Goal: Information Seeking & Learning: Check status

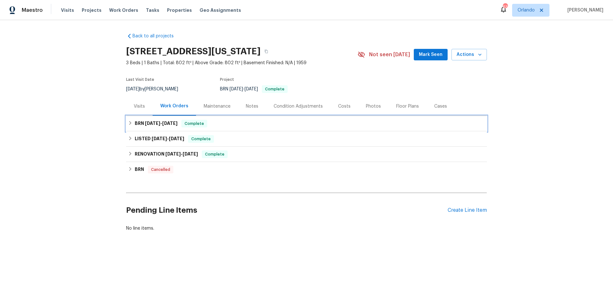
click at [257, 126] on div "BRN 8/5/25 - 8/7/25 Complete" at bounding box center [306, 124] width 357 height 8
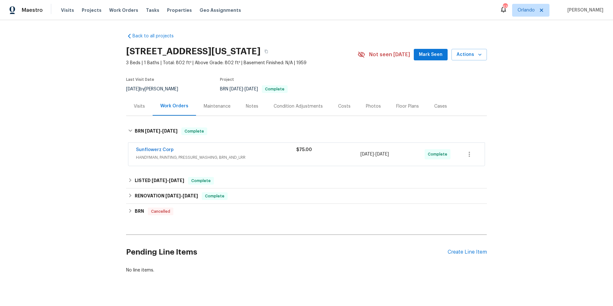
click at [271, 152] on div "Sunflowerz Corp" at bounding box center [216, 150] width 160 height 8
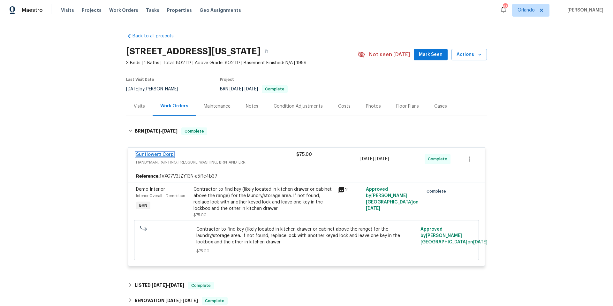
click at [159, 153] on link "Sunflowerz Corp" at bounding box center [155, 154] width 38 height 4
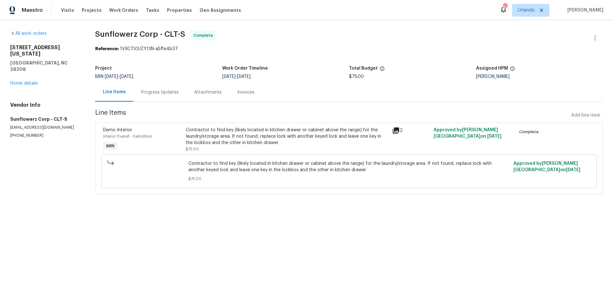
click at [175, 97] on div "Progress Updates" at bounding box center [159, 92] width 53 height 19
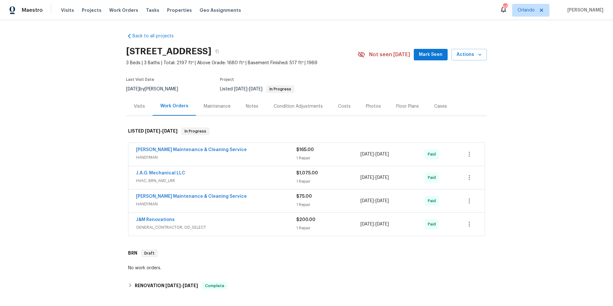
click at [369, 106] on div "Photos" at bounding box center [373, 106] width 15 height 6
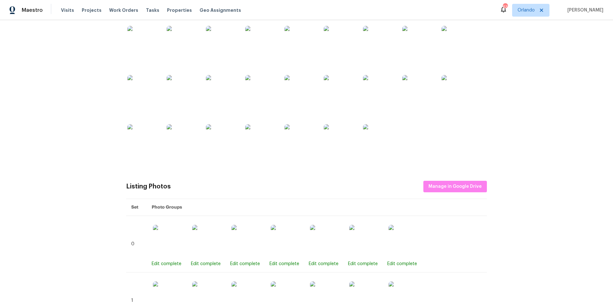
scroll to position [125, 0]
click at [174, 97] on img at bounding box center [183, 92] width 32 height 32
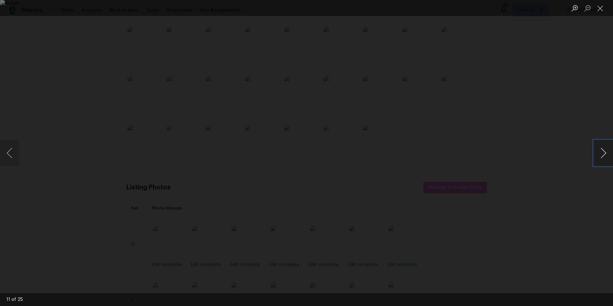
click at [604, 154] on button "Next image" at bounding box center [603, 153] width 19 height 26
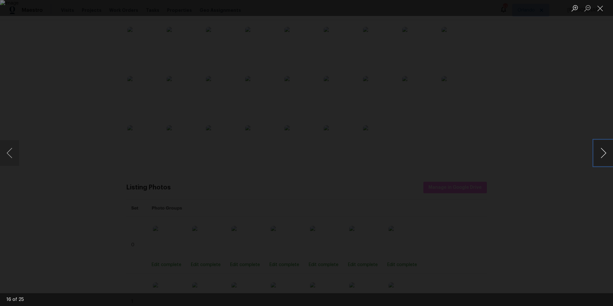
click at [604, 154] on button "Next image" at bounding box center [603, 153] width 19 height 26
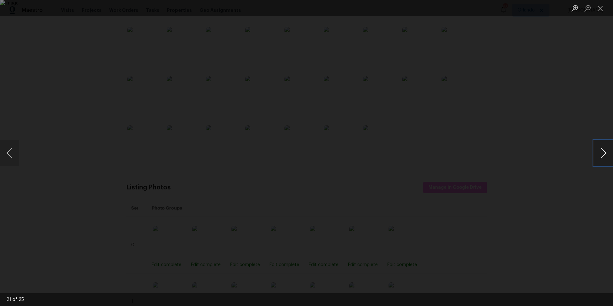
click at [604, 154] on button "Next image" at bounding box center [603, 153] width 19 height 26
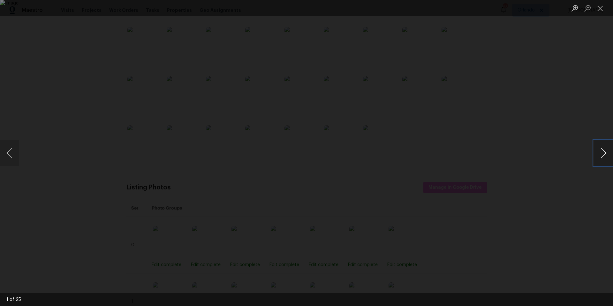
click at [604, 154] on button "Next image" at bounding box center [603, 153] width 19 height 26
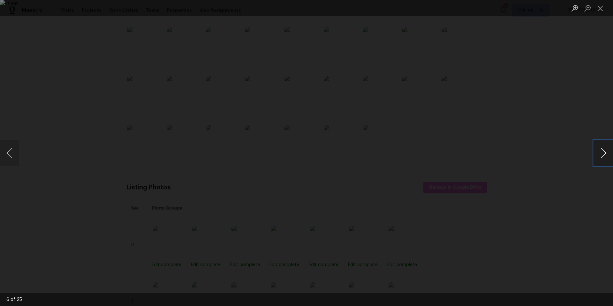
click at [604, 154] on button "Next image" at bounding box center [603, 153] width 19 height 26
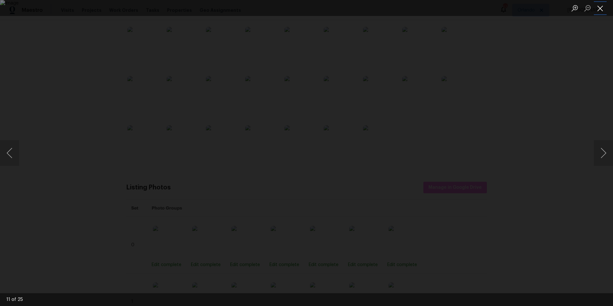
click at [603, 10] on button "Close lightbox" at bounding box center [600, 8] width 13 height 11
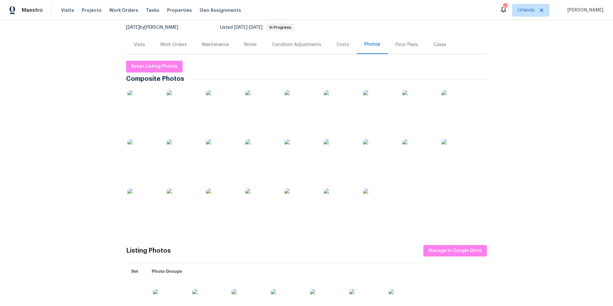
scroll to position [0, 0]
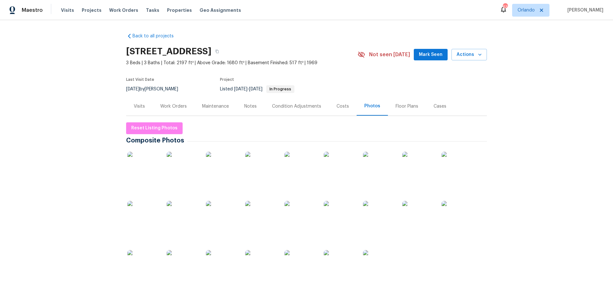
click at [165, 105] on div "Work Orders" at bounding box center [173, 106] width 26 height 6
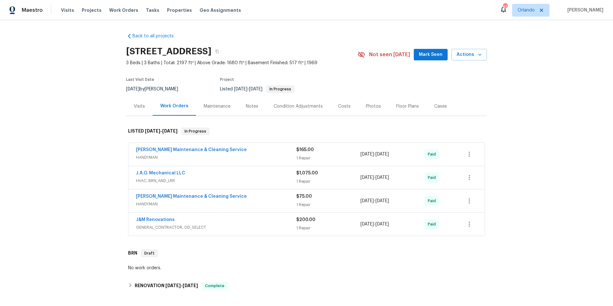
click at [233, 153] on div "Baker's Maintenance & Cleaning Service" at bounding box center [216, 150] width 160 height 8
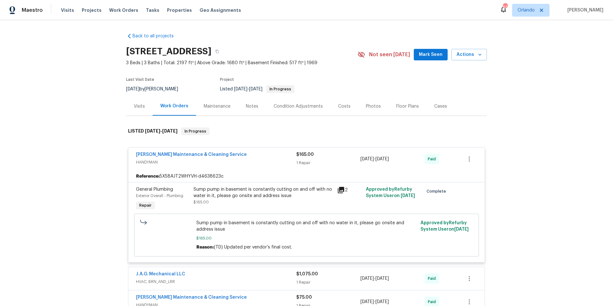
scroll to position [54, 0]
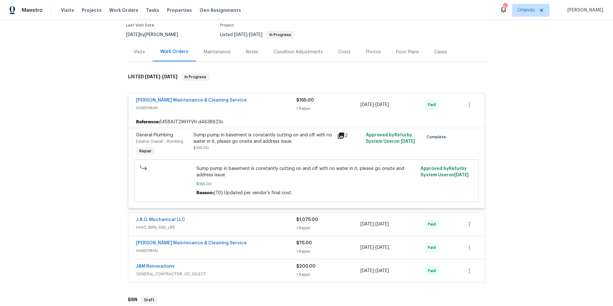
click at [246, 227] on span "HVAC, BRN_AND_LRR" at bounding box center [216, 227] width 160 height 6
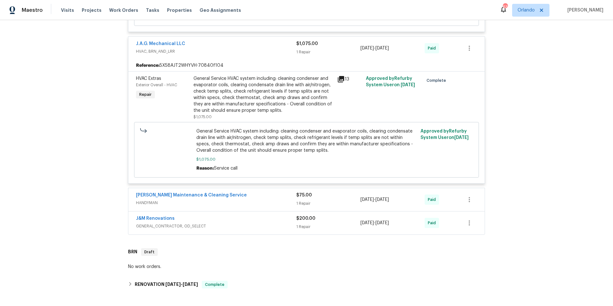
scroll to position [236, 0]
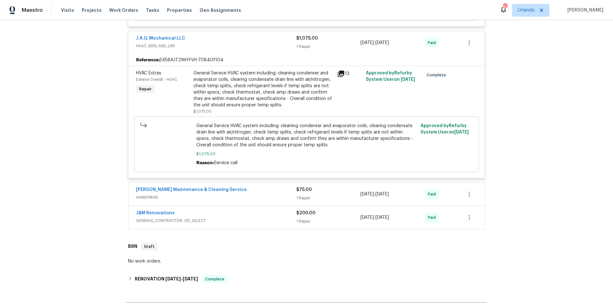
click at [242, 198] on span "HANDYMAN" at bounding box center [216, 197] width 160 height 6
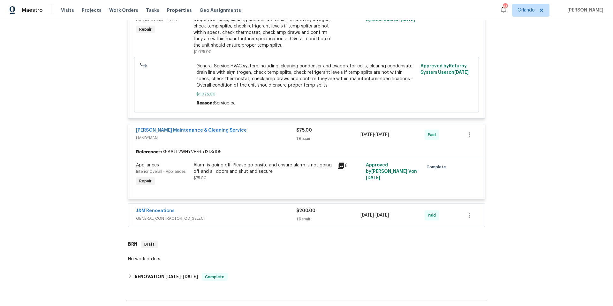
scroll to position [349, 0]
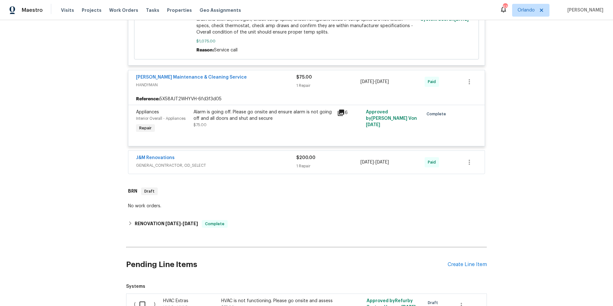
click at [246, 168] on span "GENERAL_CONTRACTOR, OD_SELECT" at bounding box center [216, 165] width 160 height 6
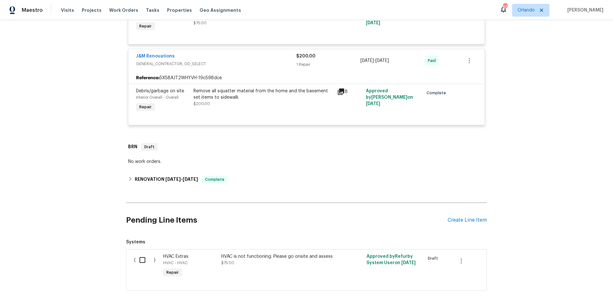
scroll to position [451, 0]
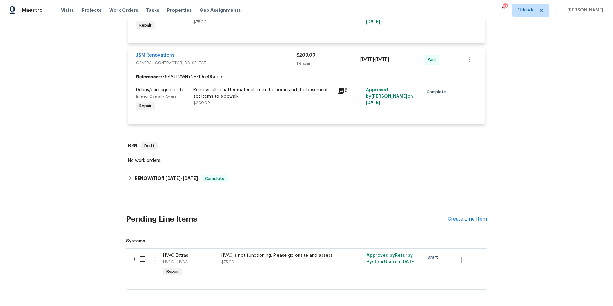
click at [247, 177] on div "RENOVATION 4/18/25 - 4/25/25 Complete" at bounding box center [306, 179] width 357 height 8
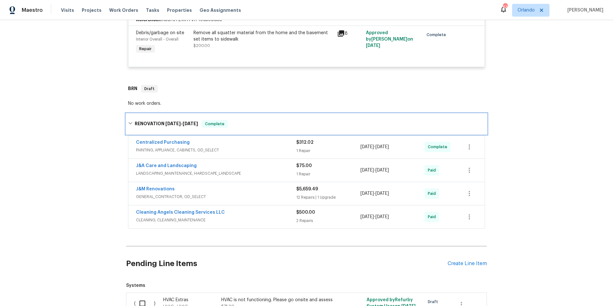
scroll to position [536, 0]
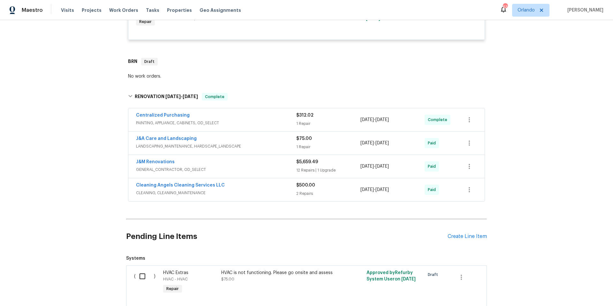
click at [263, 142] on div "J&A Care and Landscaping" at bounding box center [216, 139] width 160 height 8
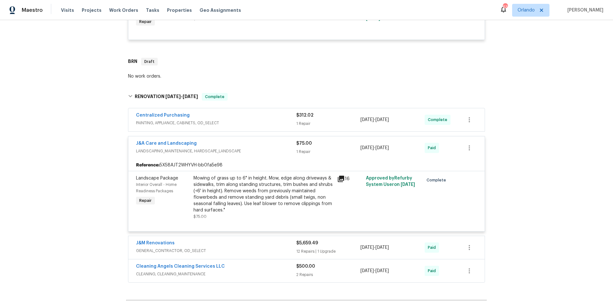
click at [338, 180] on icon at bounding box center [341, 179] width 6 height 6
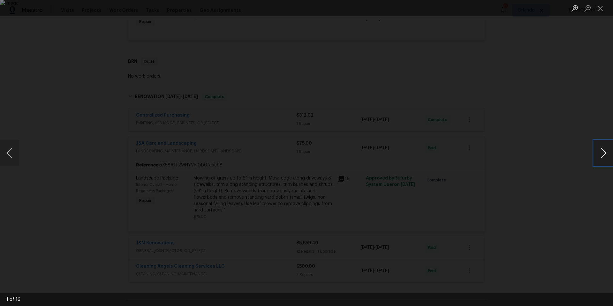
click at [604, 153] on button "Next image" at bounding box center [603, 153] width 19 height 26
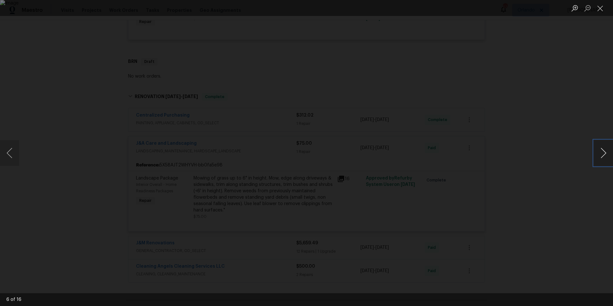
click at [604, 153] on button "Next image" at bounding box center [603, 153] width 19 height 26
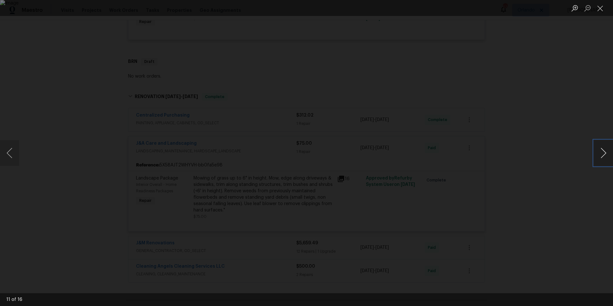
click at [604, 153] on button "Next image" at bounding box center [603, 153] width 19 height 26
click at [599, 5] on button "Close lightbox" at bounding box center [600, 8] width 13 height 11
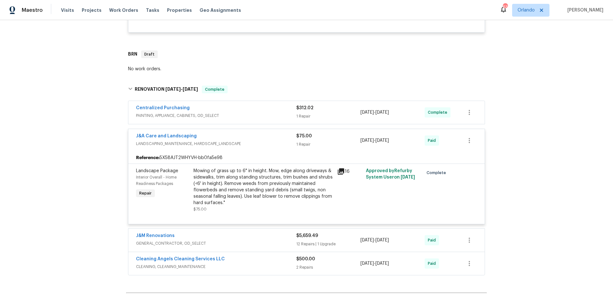
scroll to position [578, 0]
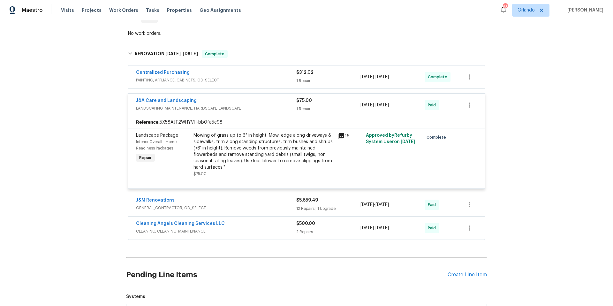
click at [260, 208] on span "GENERAL_CONTRACTOR, OD_SELECT" at bounding box center [216, 208] width 160 height 6
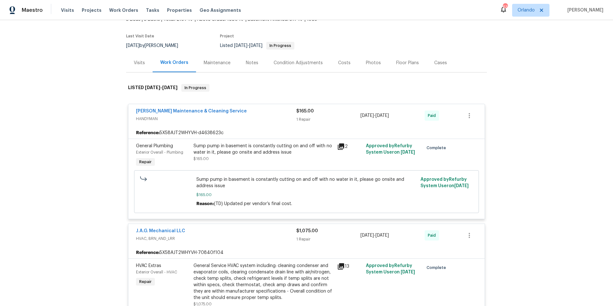
scroll to position [0, 0]
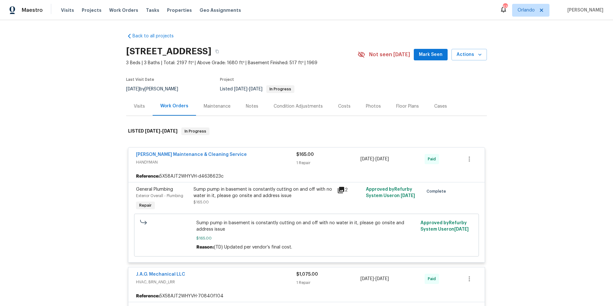
click at [213, 109] on div "Maintenance" at bounding box center [217, 106] width 27 height 6
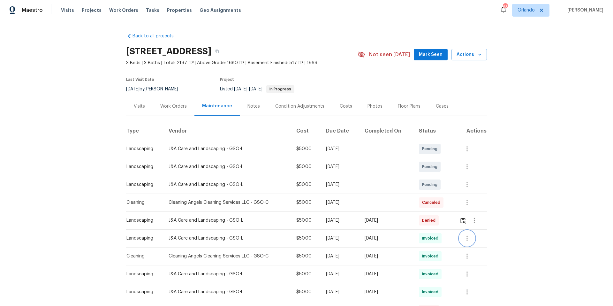
click at [467, 241] on icon "button" at bounding box center [467, 238] width 8 height 8
click at [469, 248] on li "View details" at bounding box center [480, 249] width 45 height 11
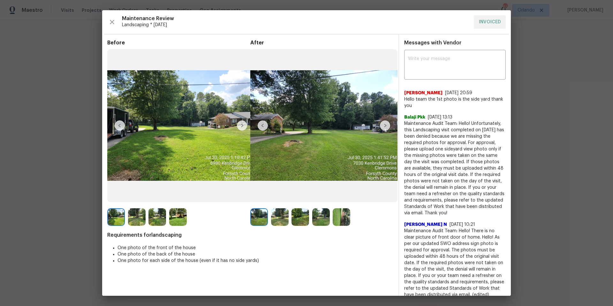
click at [383, 124] on img at bounding box center [385, 125] width 10 height 10
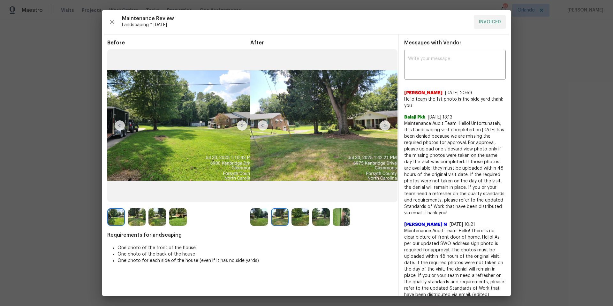
click at [383, 125] on img at bounding box center [385, 125] width 10 height 10
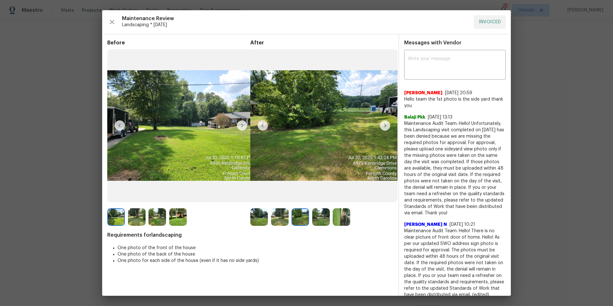
click at [383, 125] on img at bounding box center [385, 125] width 10 height 10
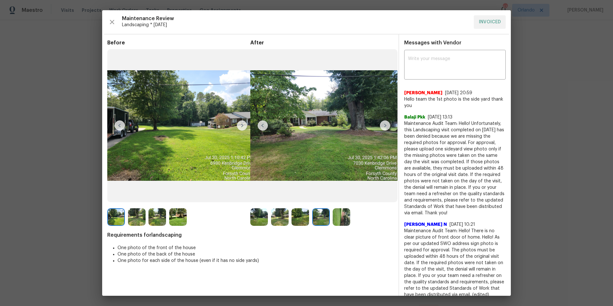
click at [383, 125] on img at bounding box center [385, 125] width 10 height 10
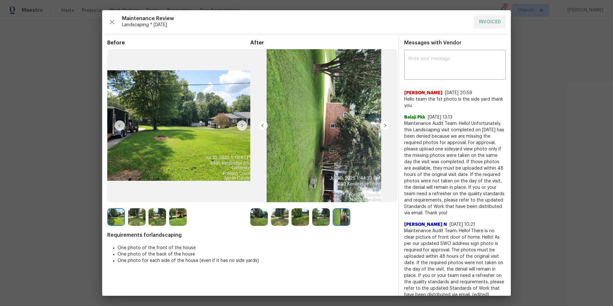
click at [383, 125] on img at bounding box center [385, 125] width 10 height 10
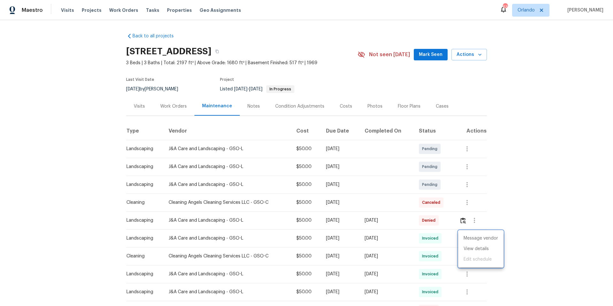
click at [523, 203] on div at bounding box center [306, 153] width 613 height 306
click at [467, 274] on icon "button" at bounding box center [467, 274] width 8 height 8
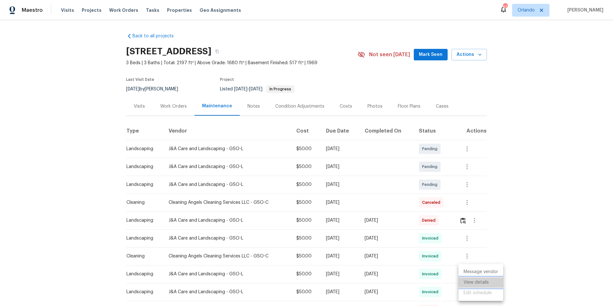
click at [471, 283] on li "View details" at bounding box center [480, 282] width 45 height 11
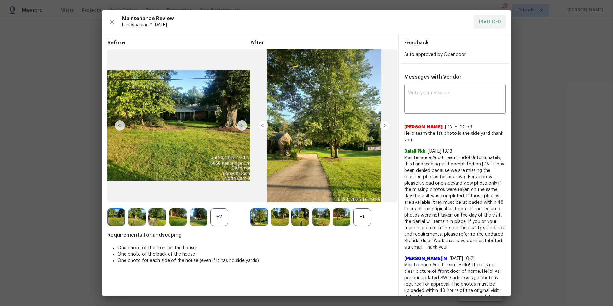
click at [381, 129] on img at bounding box center [385, 125] width 10 height 10
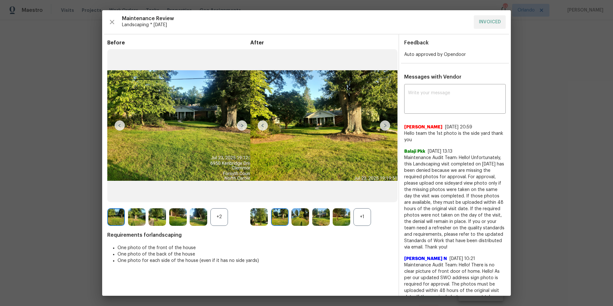
click at [384, 125] on img at bounding box center [385, 125] width 10 height 10
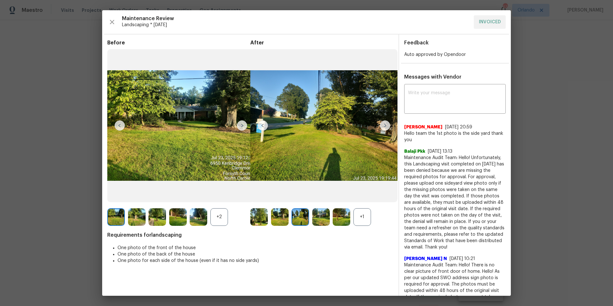
click at [384, 125] on img at bounding box center [385, 125] width 10 height 10
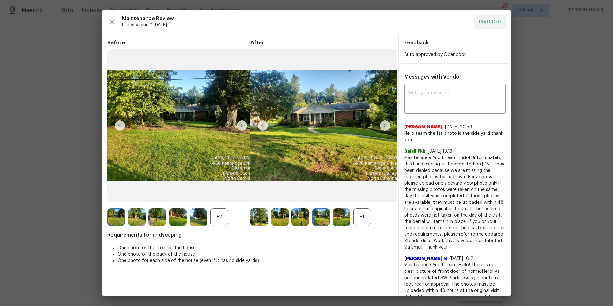
click at [384, 125] on img at bounding box center [385, 125] width 10 height 10
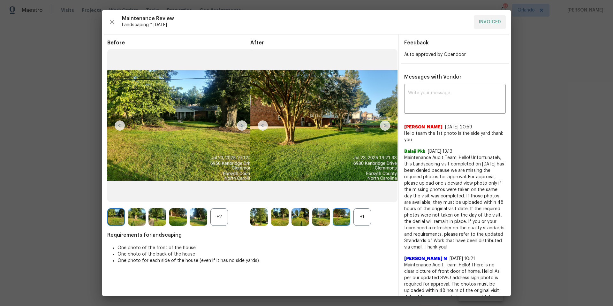
click at [384, 125] on img at bounding box center [385, 125] width 10 height 10
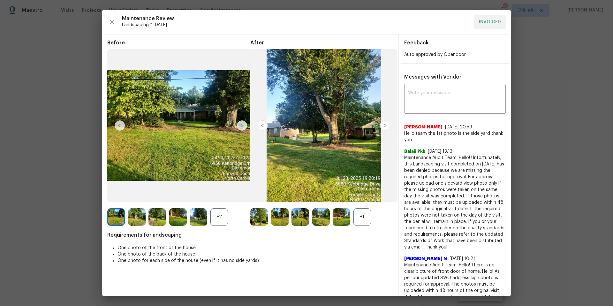
click at [383, 126] on img at bounding box center [385, 125] width 10 height 10
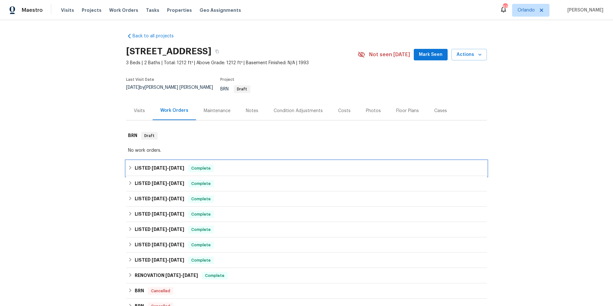
click at [268, 164] on div "LISTED [DATE] - [DATE] Complete" at bounding box center [306, 168] width 357 height 8
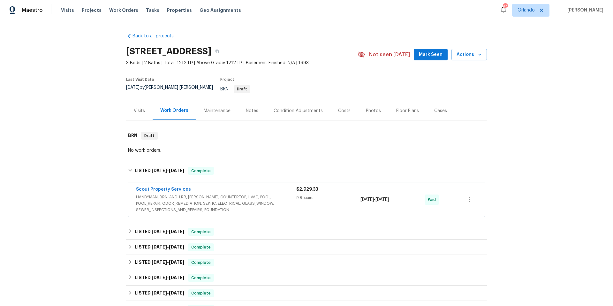
click at [273, 188] on div "Scout Property Services" at bounding box center [216, 190] width 160 height 8
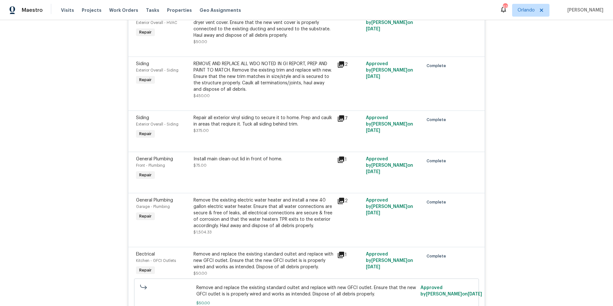
scroll to position [236, 0]
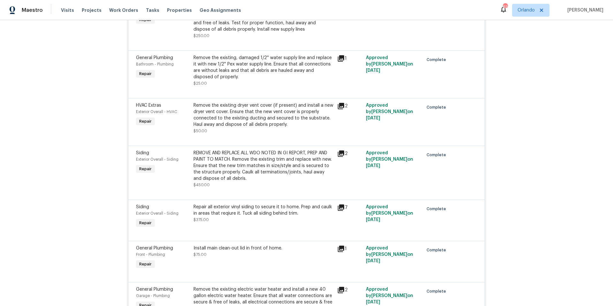
click at [338, 151] on icon at bounding box center [341, 154] width 8 height 8
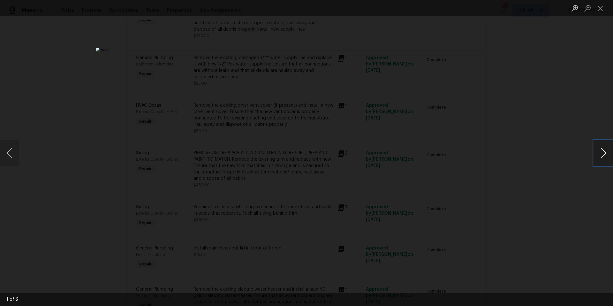
click at [602, 154] on button "Next image" at bounding box center [603, 153] width 19 height 26
click at [602, 9] on button "Close lightbox" at bounding box center [600, 8] width 13 height 11
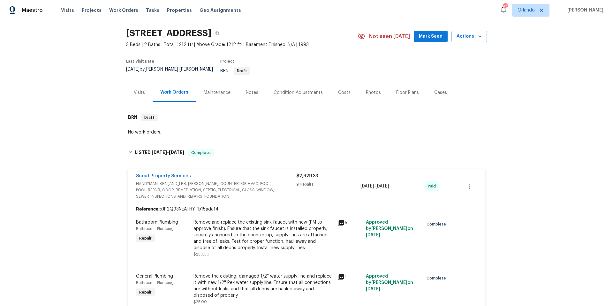
scroll to position [0, 0]
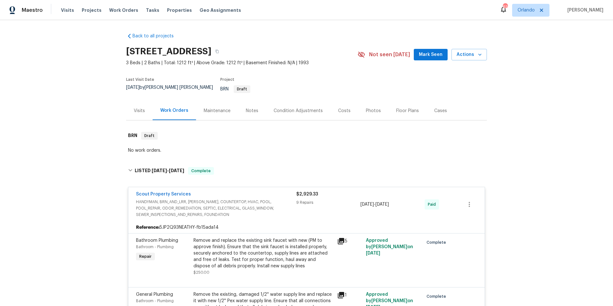
click at [240, 191] on div "Scout Property Services" at bounding box center [216, 195] width 160 height 8
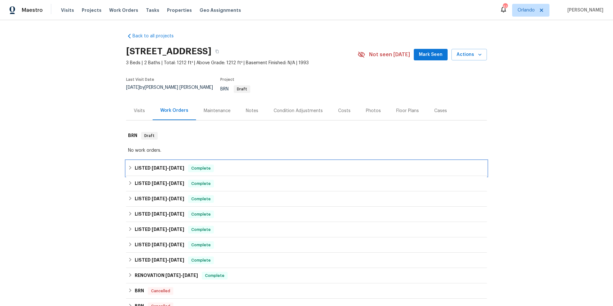
click at [242, 166] on div "LISTED [DATE] - [DATE] Complete" at bounding box center [306, 168] width 357 height 8
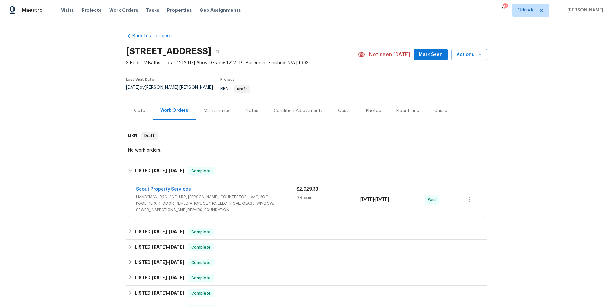
click at [262, 188] on div "Scout Property Services" at bounding box center [216, 190] width 160 height 8
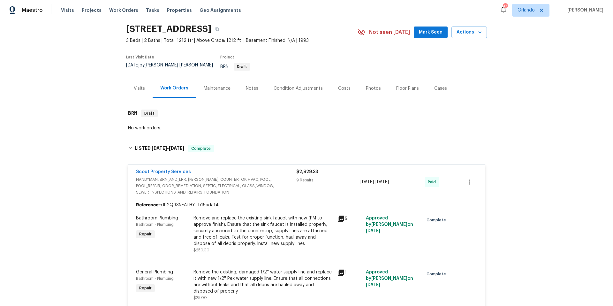
scroll to position [55, 0]
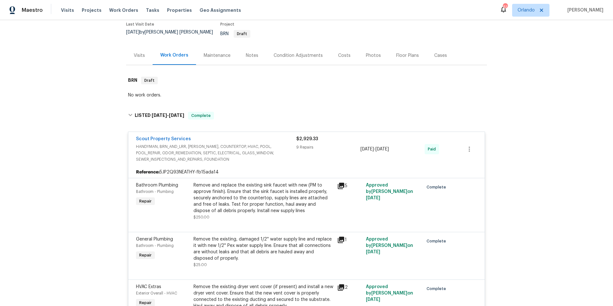
click at [237, 136] on div "Scout Property Services" at bounding box center [216, 140] width 160 height 8
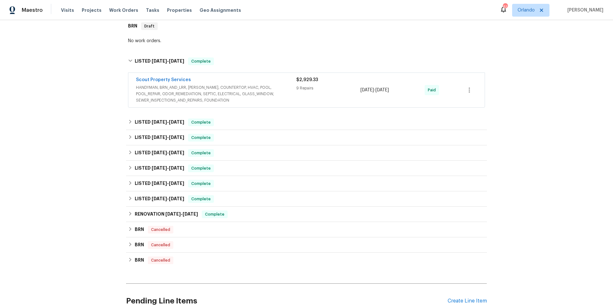
scroll to position [110, 0]
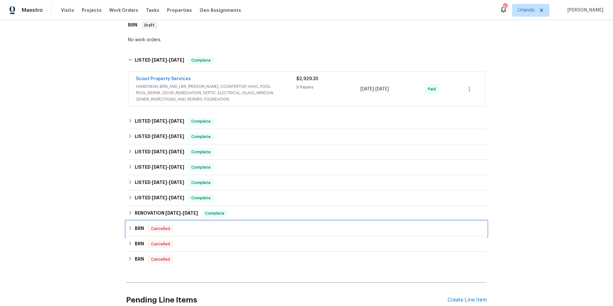
click at [255, 225] on div "BRN Cancelled" at bounding box center [306, 229] width 357 height 8
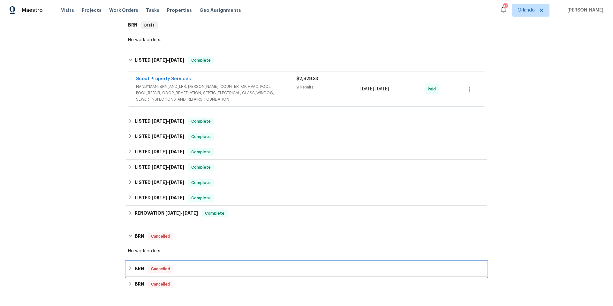
click at [257, 268] on div "BRN Cancelled" at bounding box center [306, 268] width 361 height 15
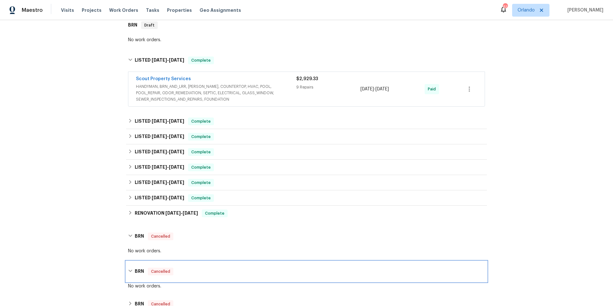
scroll to position [214, 0]
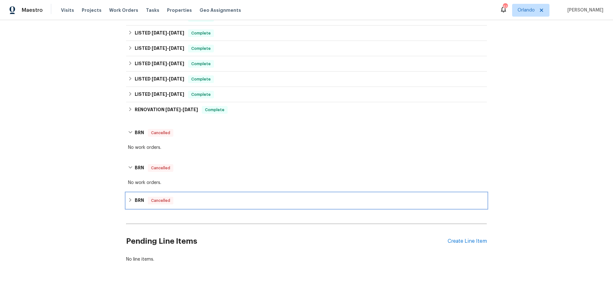
click at [265, 198] on div "BRN Cancelled" at bounding box center [306, 201] width 357 height 8
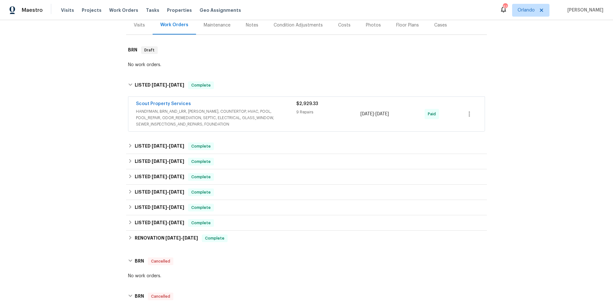
scroll to position [0, 0]
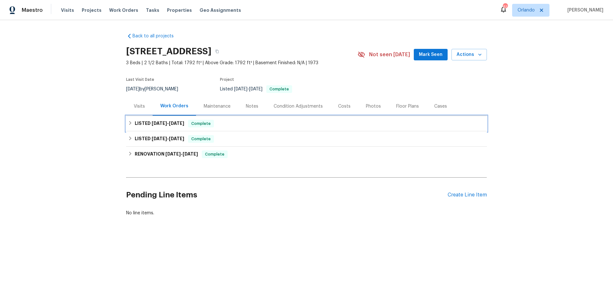
click at [239, 121] on div "LISTED [DATE] - [DATE] Complete" at bounding box center [306, 124] width 357 height 8
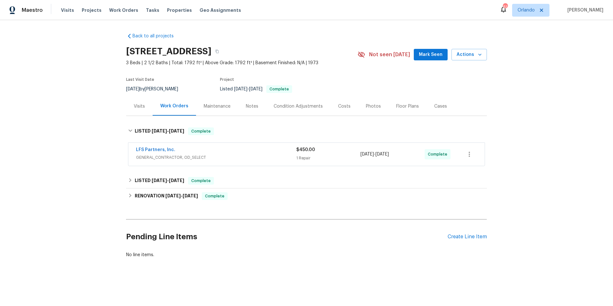
click at [228, 151] on div "LFS Partners, Inc." at bounding box center [216, 150] width 160 height 8
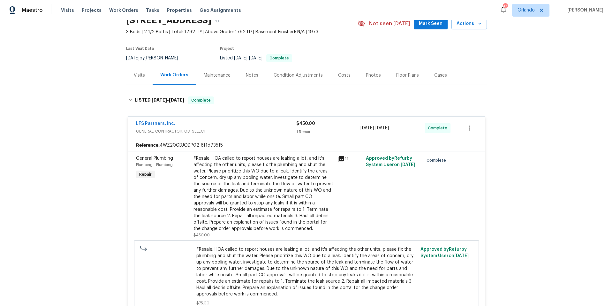
scroll to position [50, 0]
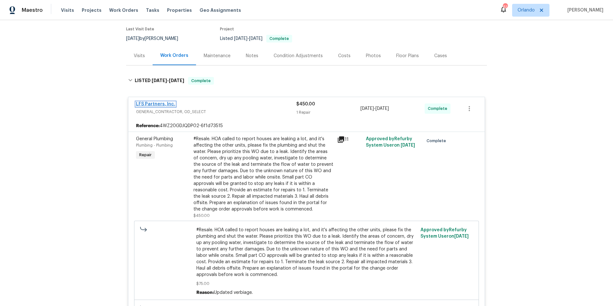
click at [158, 102] on link "LFS Partners, Inc." at bounding box center [155, 104] width 39 height 4
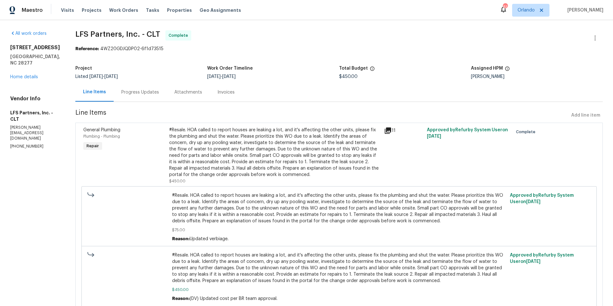
click at [138, 90] on div "Progress Updates" at bounding box center [140, 92] width 38 height 6
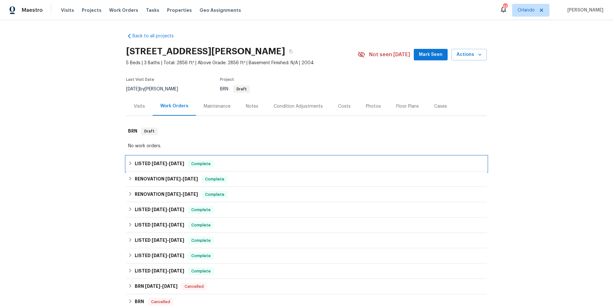
click at [253, 164] on div "LISTED [DATE] - [DATE] Complete" at bounding box center [306, 164] width 357 height 8
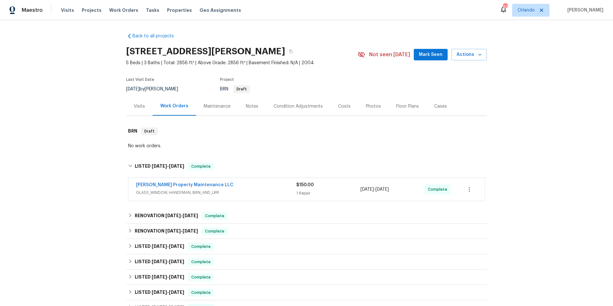
click at [242, 185] on div "Glen Property Maintenance LLC" at bounding box center [216, 186] width 160 height 8
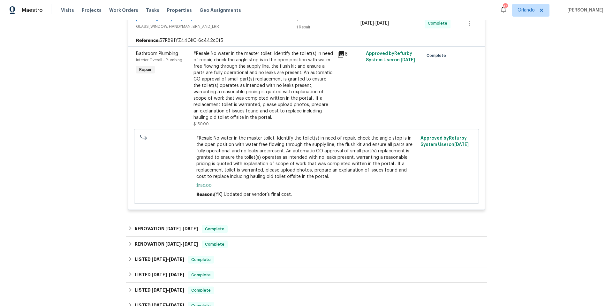
scroll to position [197, 0]
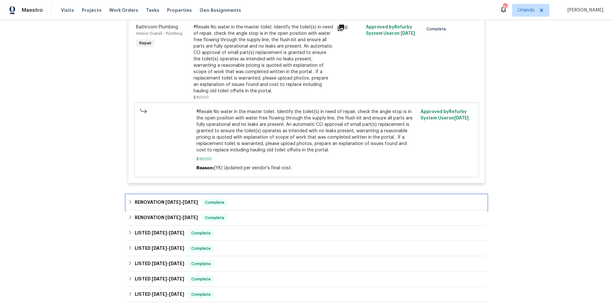
click at [244, 205] on div "RENOVATION 5/30/25 - 6/2/25 Complete" at bounding box center [306, 203] width 357 height 8
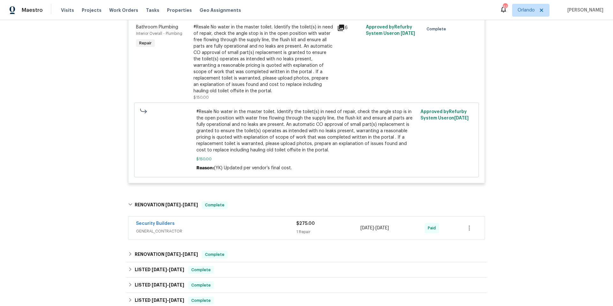
click at [246, 224] on div "Security Builders" at bounding box center [216, 224] width 160 height 8
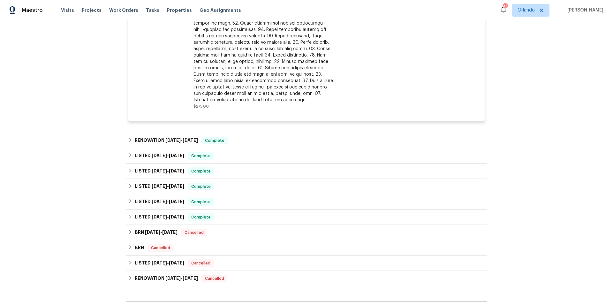
scroll to position [499, 0]
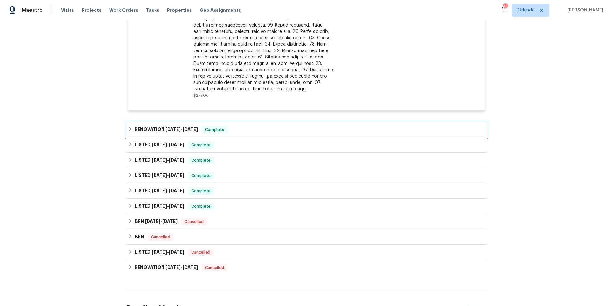
click at [249, 130] on div "RENOVATION 5/30/25 - 6/1/25 Complete" at bounding box center [306, 130] width 357 height 8
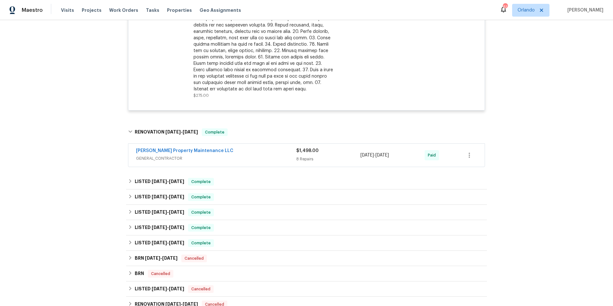
click at [248, 158] on span "GENERAL_CONTRACTOR" at bounding box center [216, 158] width 160 height 6
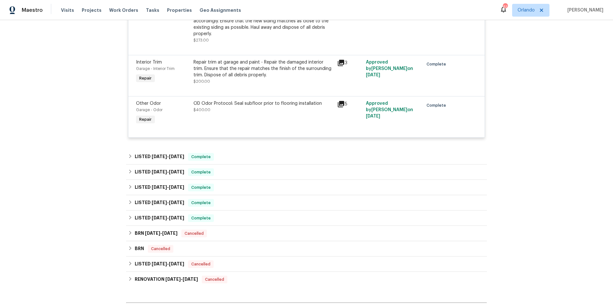
scroll to position [957, 0]
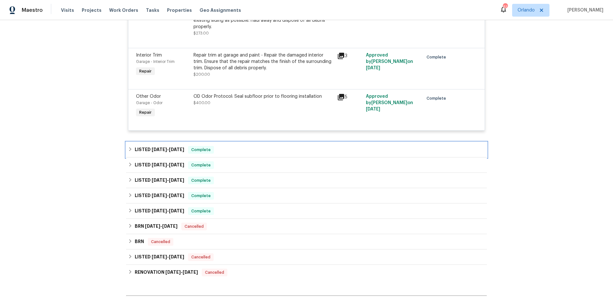
click at [249, 153] on div "LISTED 4/22/25 - 4/25/25 Complete" at bounding box center [306, 150] width 357 height 8
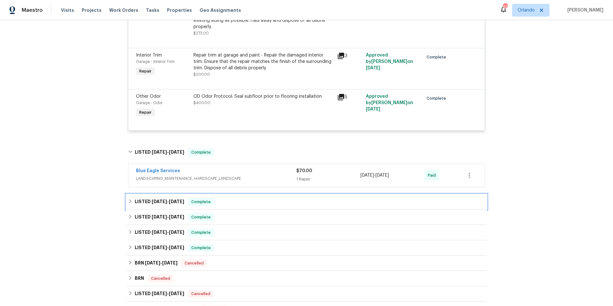
click at [242, 197] on div "LISTED 3/31/25 - 4/1/25 Complete" at bounding box center [306, 201] width 361 height 15
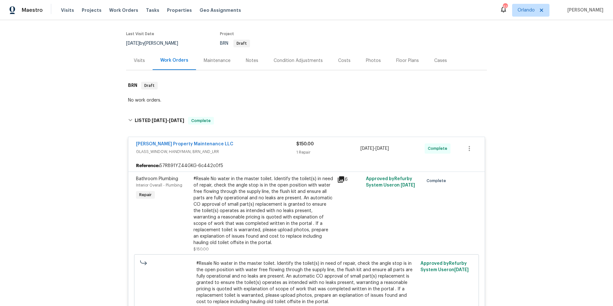
scroll to position [47, 0]
click at [178, 142] on link "Glen Property Maintenance LLC" at bounding box center [184, 143] width 97 height 4
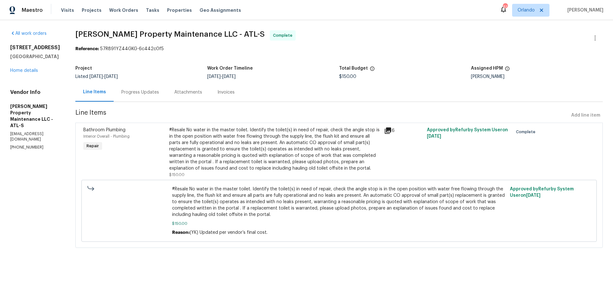
click at [140, 91] on div "Progress Updates" at bounding box center [140, 92] width 38 height 6
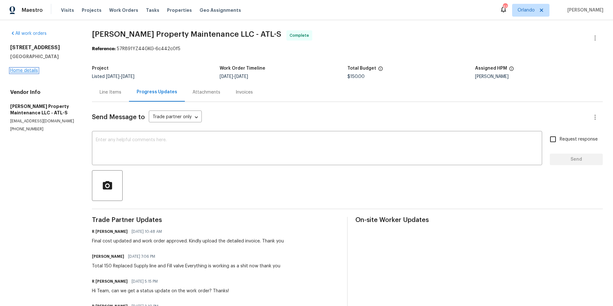
click at [35, 71] on link "Home details" at bounding box center [24, 70] width 28 height 4
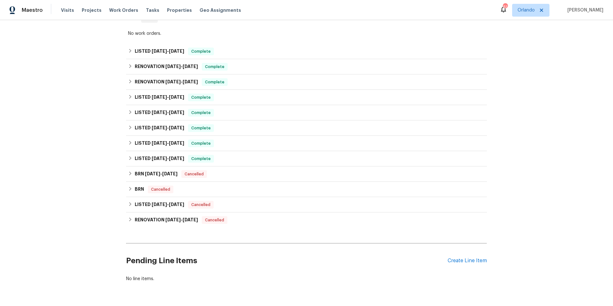
scroll to position [114, 0]
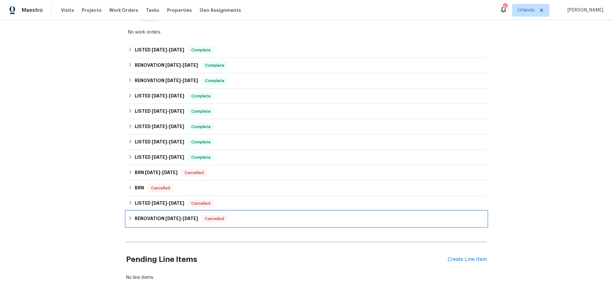
click at [266, 222] on div "RENOVATION 10/24/24 - 1/29/25 Cancelled" at bounding box center [306, 219] width 357 height 8
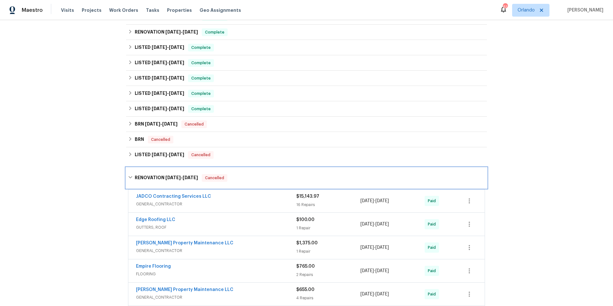
scroll to position [161, 0]
click at [259, 176] on div "RENOVATION 10/24/24 - 1/29/25 Cancelled" at bounding box center [306, 179] width 357 height 8
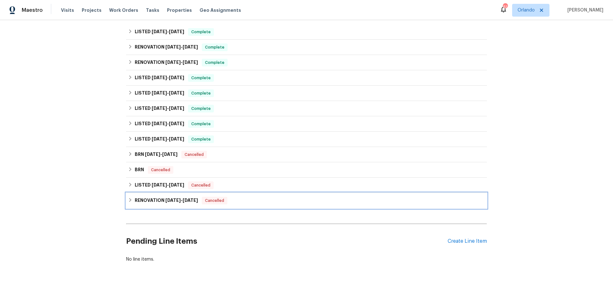
scroll to position [137, 0]
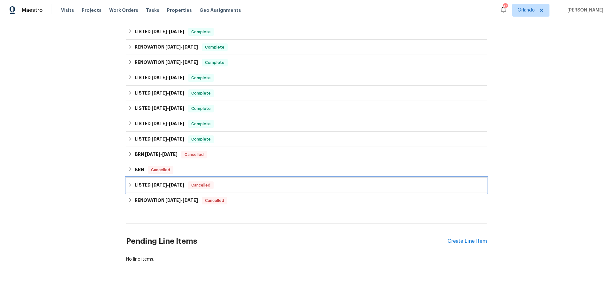
click at [249, 181] on div "LISTED 12/31/24 - 1/9/25 Cancelled" at bounding box center [306, 185] width 357 height 8
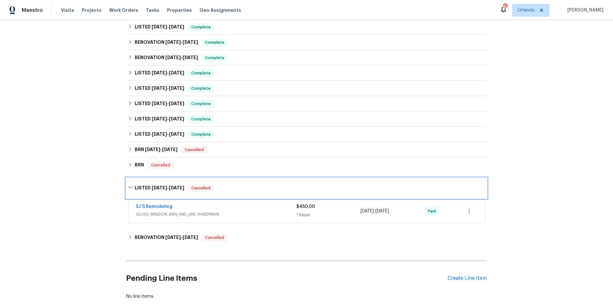
click at [249, 181] on div "LISTED 12/31/24 - 1/9/25 Cancelled" at bounding box center [306, 188] width 361 height 20
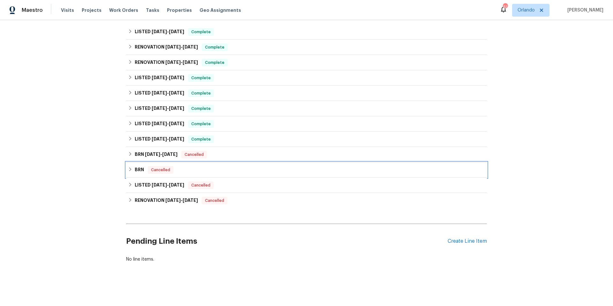
click at [246, 167] on div "BRN Cancelled" at bounding box center [306, 170] width 357 height 8
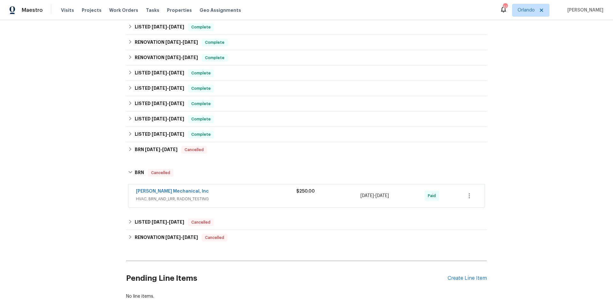
click at [244, 196] on span "HVAC, BRN_AND_LRR, RADON_TESTING" at bounding box center [216, 199] width 160 height 6
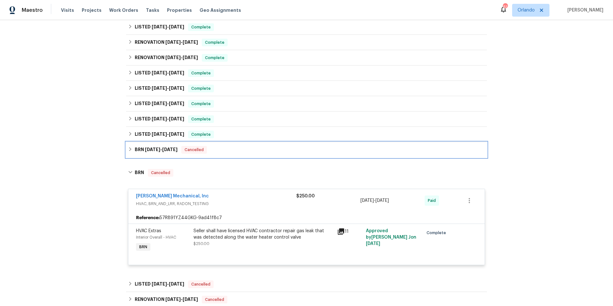
click at [246, 151] on div "BRN 4/17/25 - 4/20/25 Cancelled" at bounding box center [306, 150] width 357 height 8
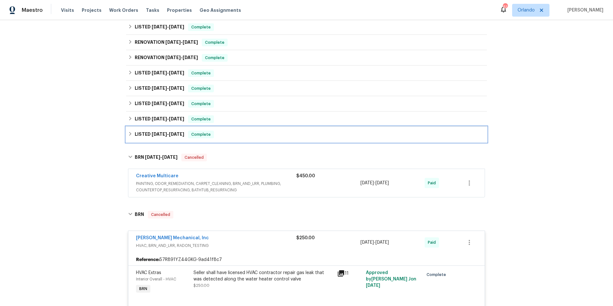
click at [247, 139] on div "LISTED 2/19/25 - 2/21/25 Complete" at bounding box center [306, 134] width 361 height 15
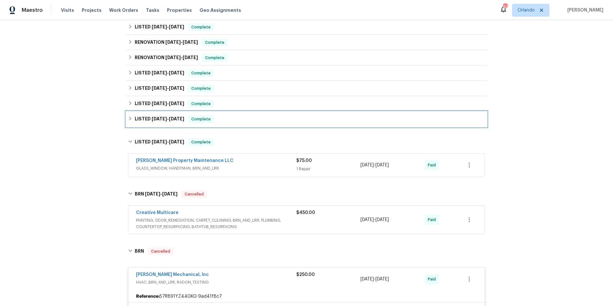
click at [248, 120] on div "LISTED 3/5/25 - 3/6/25 Complete" at bounding box center [306, 119] width 357 height 8
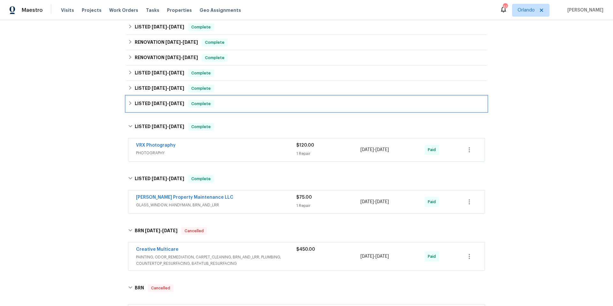
click at [249, 109] on div "LISTED 3/31/25 - 4/2/25 Complete" at bounding box center [306, 103] width 361 height 15
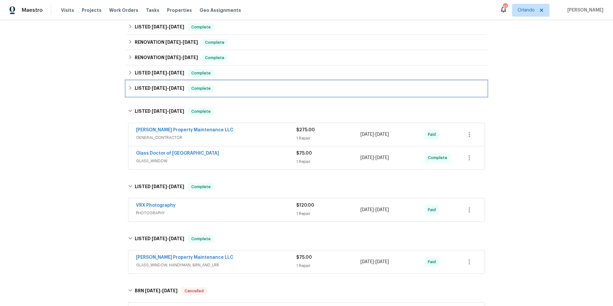
click at [251, 94] on div "LISTED 3/31/25 - 4/1/25 Complete" at bounding box center [306, 88] width 361 height 15
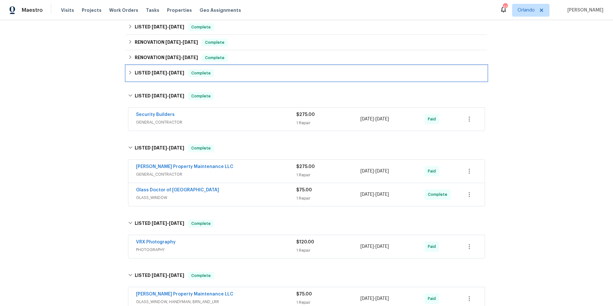
click at [254, 77] on div "LISTED 4/22/25 - 4/25/25 Complete" at bounding box center [306, 73] width 357 height 8
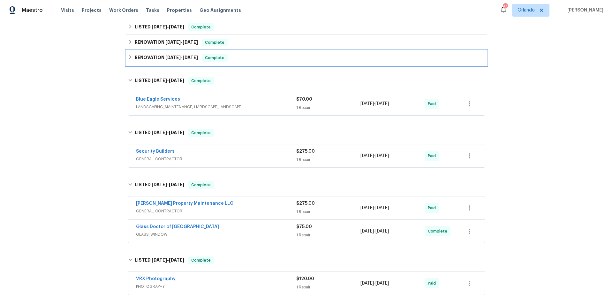
click at [252, 57] on div "RENOVATION 5/30/25 - 6/1/25 Complete" at bounding box center [306, 58] width 357 height 8
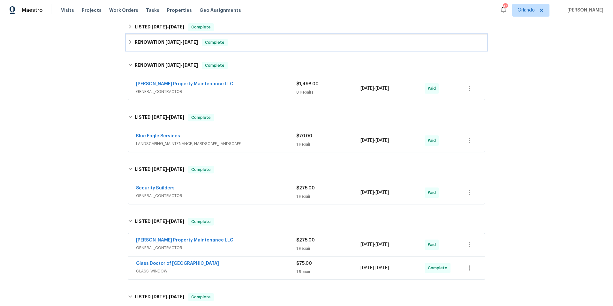
click at [257, 45] on div "RENOVATION 5/30/25 - 6/2/25 Complete" at bounding box center [306, 43] width 357 height 8
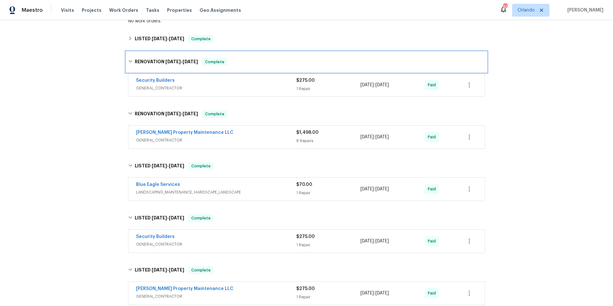
scroll to position [120, 0]
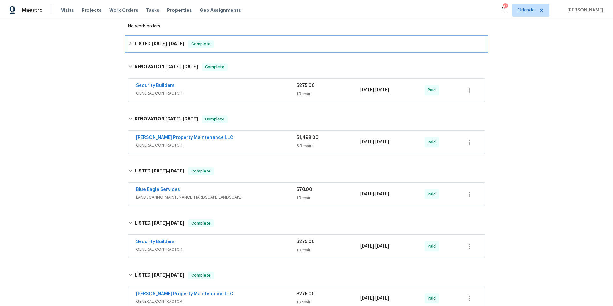
click at [259, 43] on div "LISTED 8/5/25 - 8/8/25 Complete" at bounding box center [306, 44] width 357 height 8
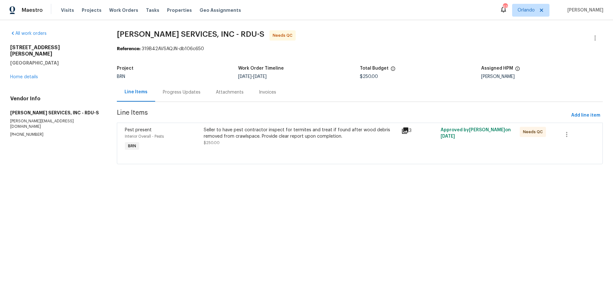
click at [184, 93] on div "Progress Updates" at bounding box center [182, 92] width 38 height 6
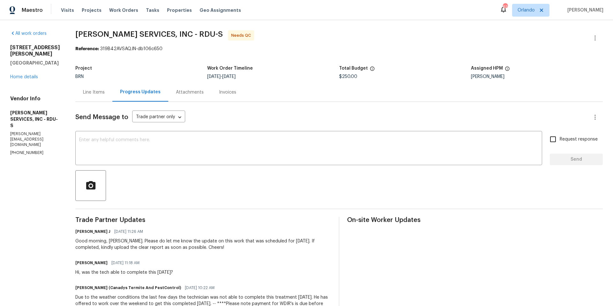
click at [101, 94] on div "Line Items" at bounding box center [94, 92] width 22 height 6
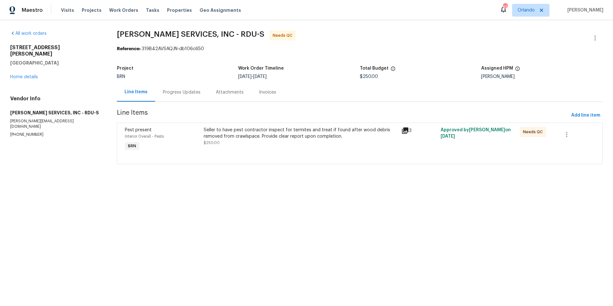
click at [404, 130] on icon at bounding box center [405, 130] width 6 height 6
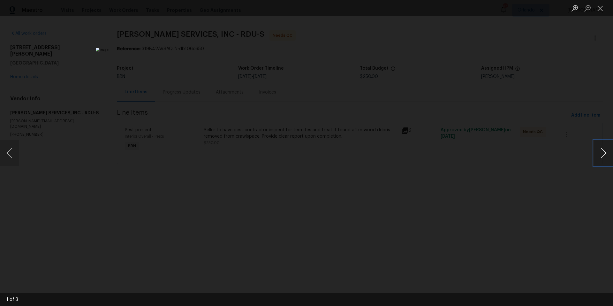
click at [605, 151] on button "Next image" at bounding box center [603, 153] width 19 height 26
click at [601, 6] on button "Close lightbox" at bounding box center [600, 8] width 13 height 11
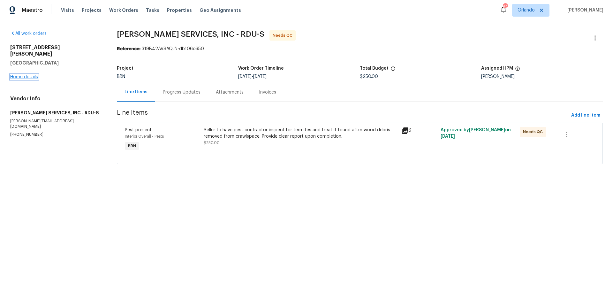
click at [23, 75] on link "Home details" at bounding box center [24, 77] width 28 height 4
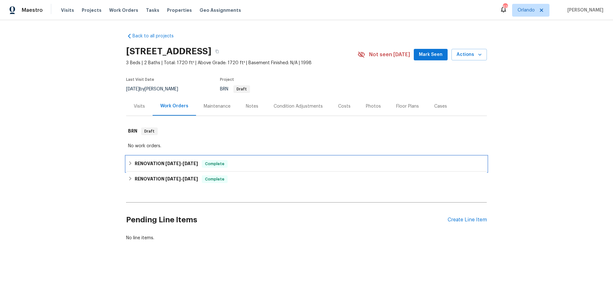
click at [260, 165] on div "RENOVATION [DATE] - [DATE] Complete" at bounding box center [306, 164] width 357 height 8
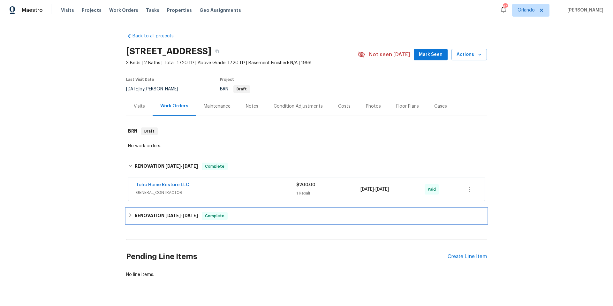
click at [258, 218] on div "RENOVATION [DATE] - [DATE] Complete" at bounding box center [306, 216] width 357 height 8
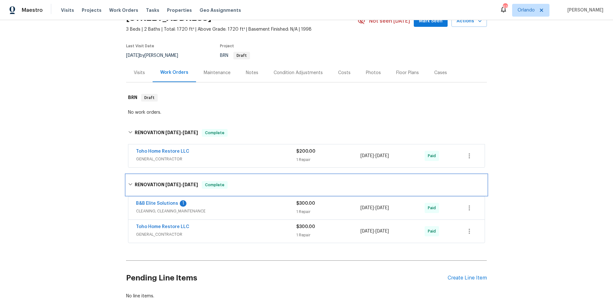
scroll to position [26, 0]
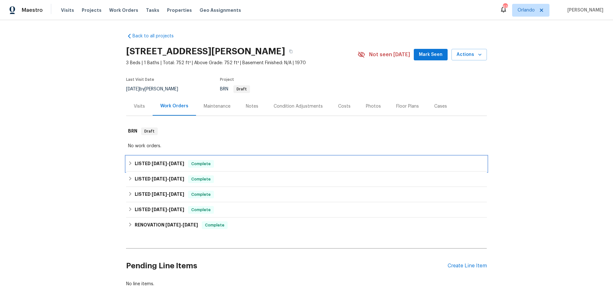
click at [282, 169] on div "LISTED 5/28/25 - 6/2/25 Complete" at bounding box center [306, 163] width 361 height 15
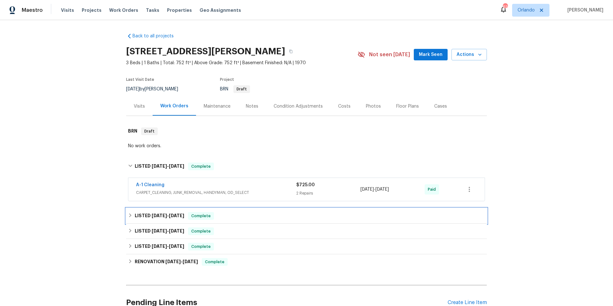
click at [288, 215] on div "LISTED 5/21/25 - 5/28/25 Complete" at bounding box center [306, 216] width 357 height 8
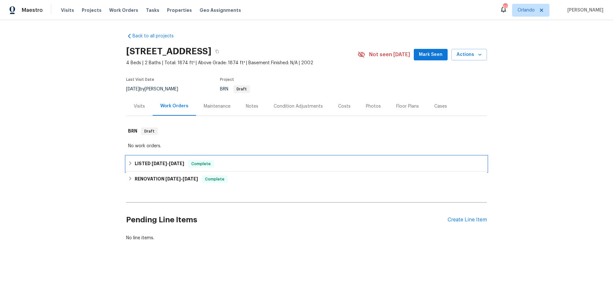
click at [242, 162] on div "LISTED [DATE] - [DATE] Complete" at bounding box center [306, 164] width 357 height 8
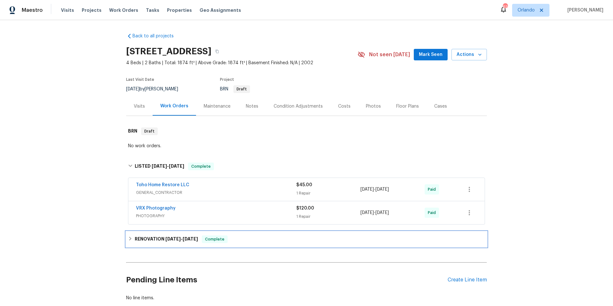
click at [254, 239] on div "RENOVATION [DATE] - [DATE] Complete" at bounding box center [306, 239] width 357 height 8
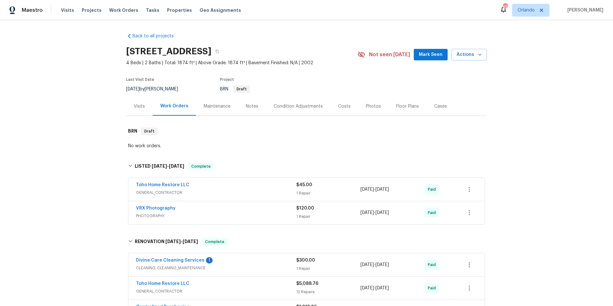
click at [136, 105] on div "Visits" at bounding box center [139, 106] width 11 height 6
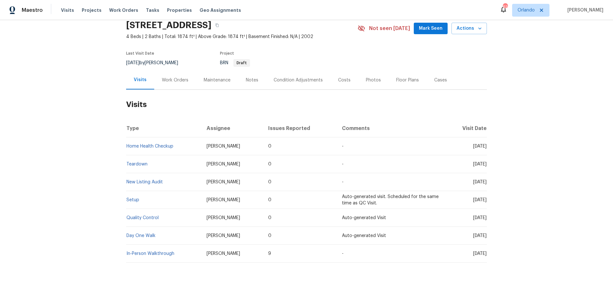
scroll to position [31, 0]
